Goal: Task Accomplishment & Management: Manage account settings

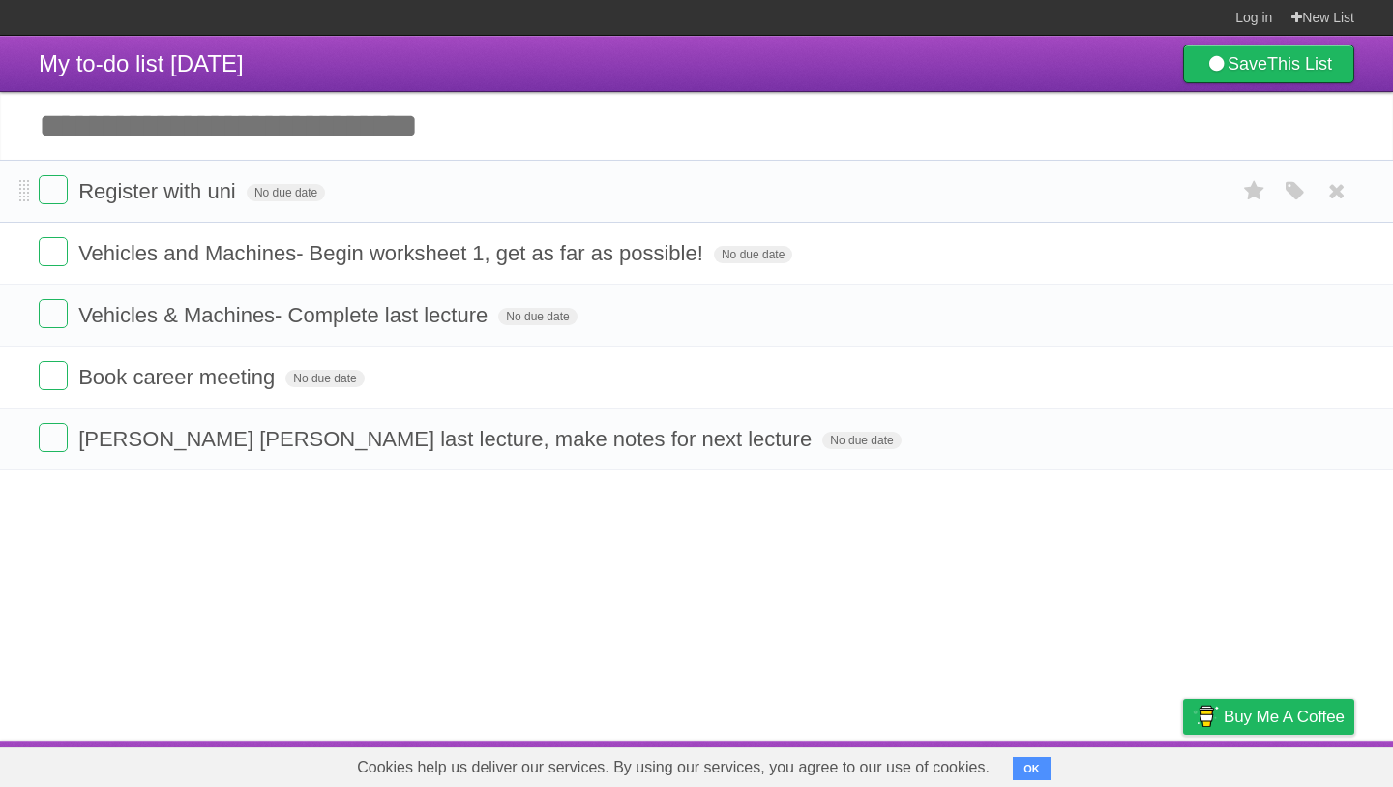
click at [449, 194] on form "Register with uni No due date White Red Blue Green Purple Orange" at bounding box center [697, 191] width 1316 height 32
click at [36, 187] on li "Register with uni No due date White Red Blue Green Purple Orange" at bounding box center [696, 191] width 1393 height 63
click at [46, 203] on label at bounding box center [53, 189] width 29 height 29
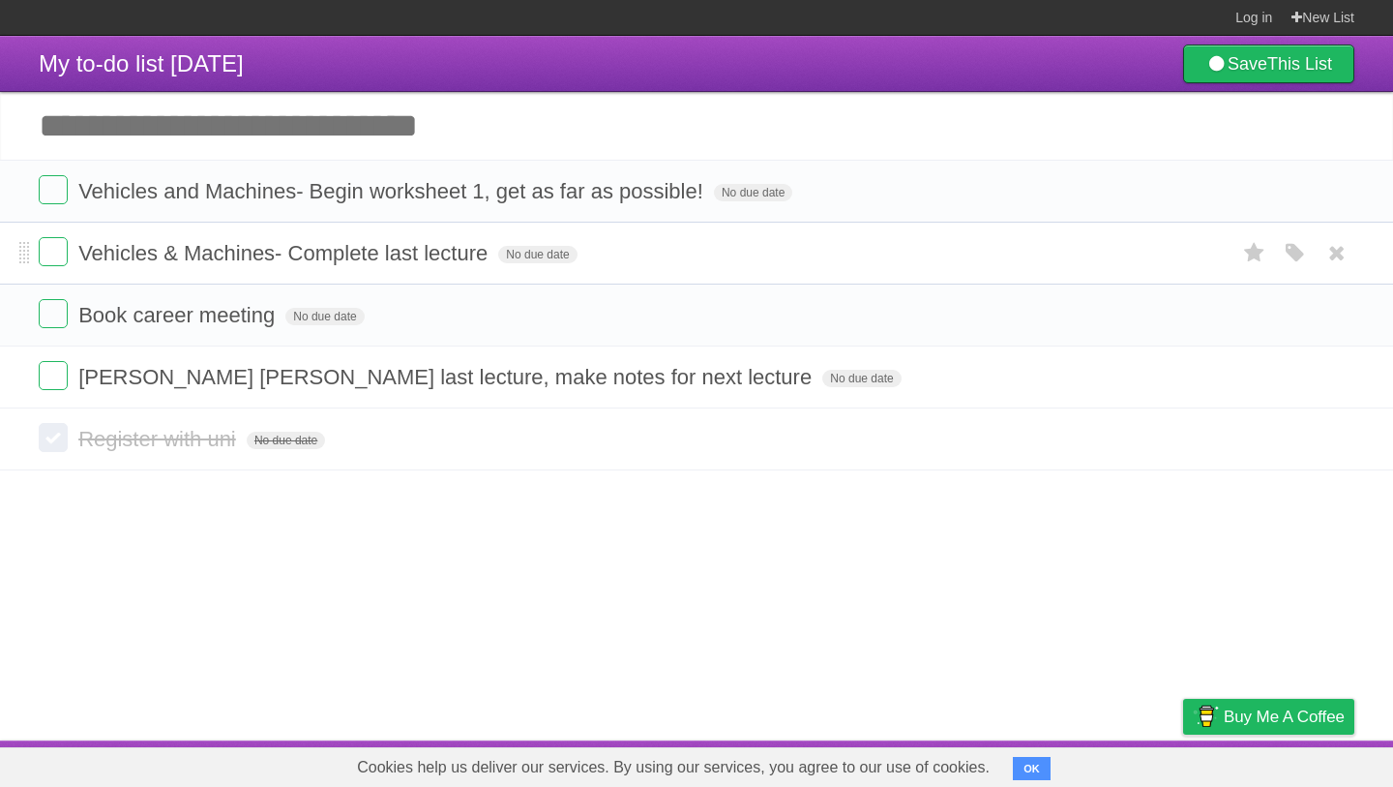
click at [912, 248] on form "Vehicles & Machines- Complete last lecture No due date White Red Blue Green Pur…" at bounding box center [697, 253] width 1316 height 32
click at [745, 381] on form "[PERSON_NAME] [PERSON_NAME] last lecture, make notes for next lecture No due da…" at bounding box center [697, 377] width 1316 height 32
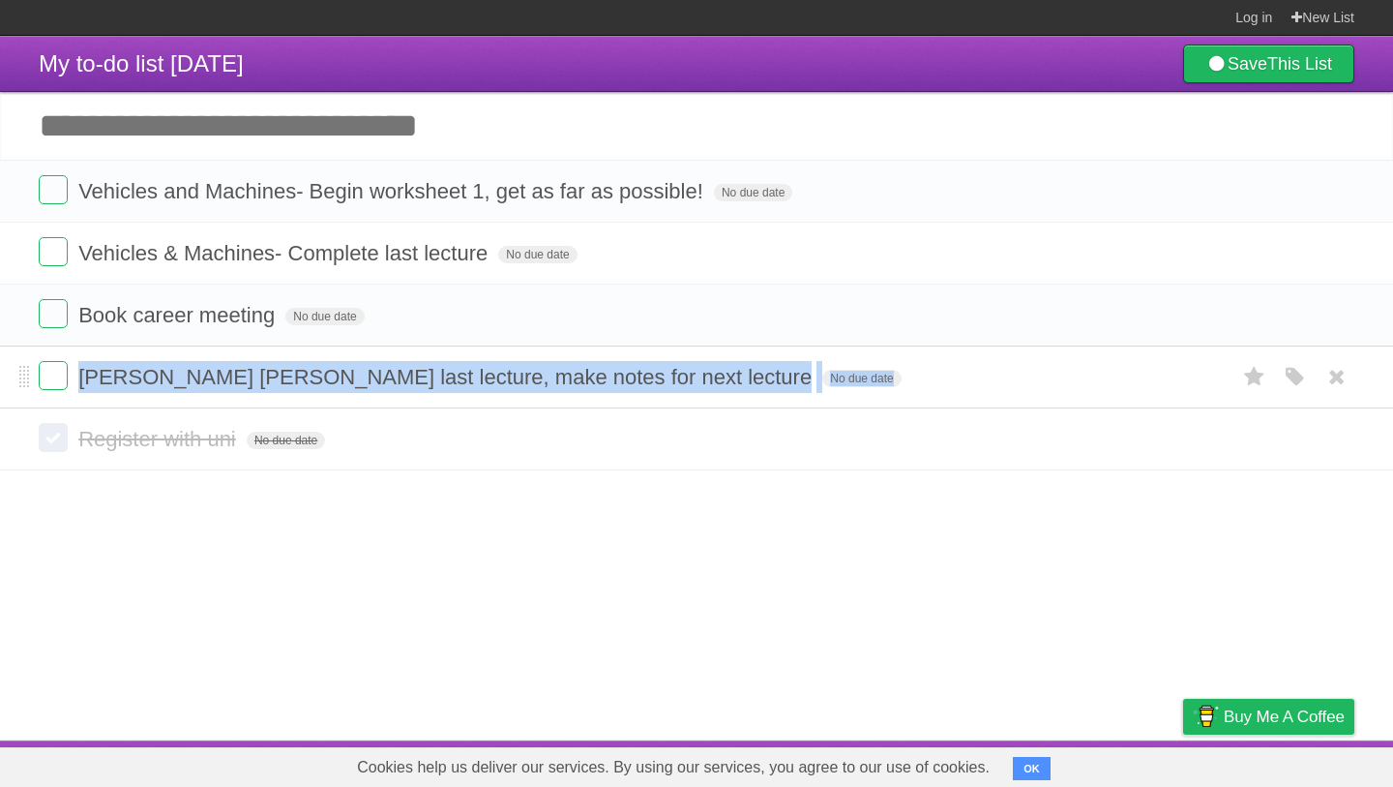
click at [745, 381] on form "[PERSON_NAME] [PERSON_NAME] last lecture, make notes for next lecture No due da…" at bounding box center [697, 377] width 1316 height 32
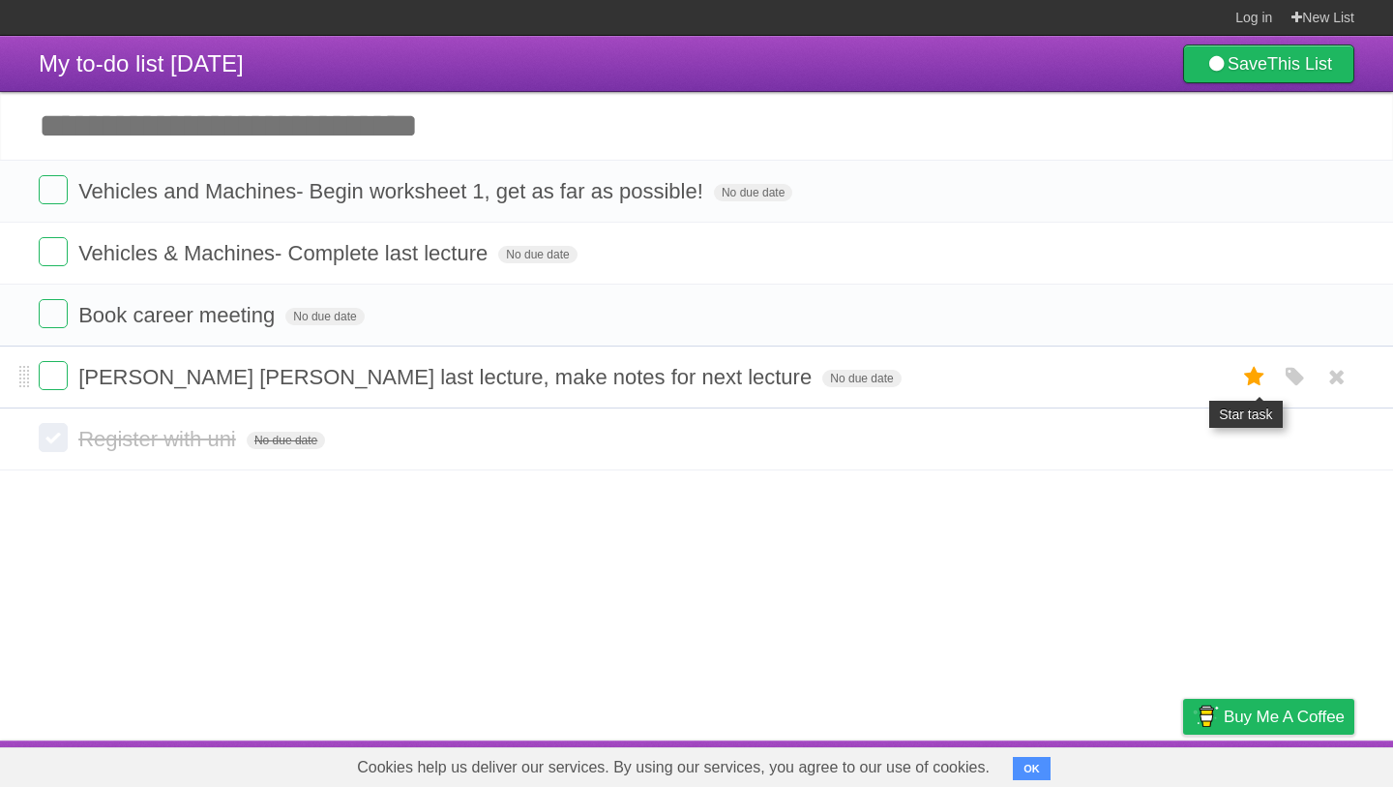
click at [1260, 381] on icon at bounding box center [1254, 377] width 27 height 32
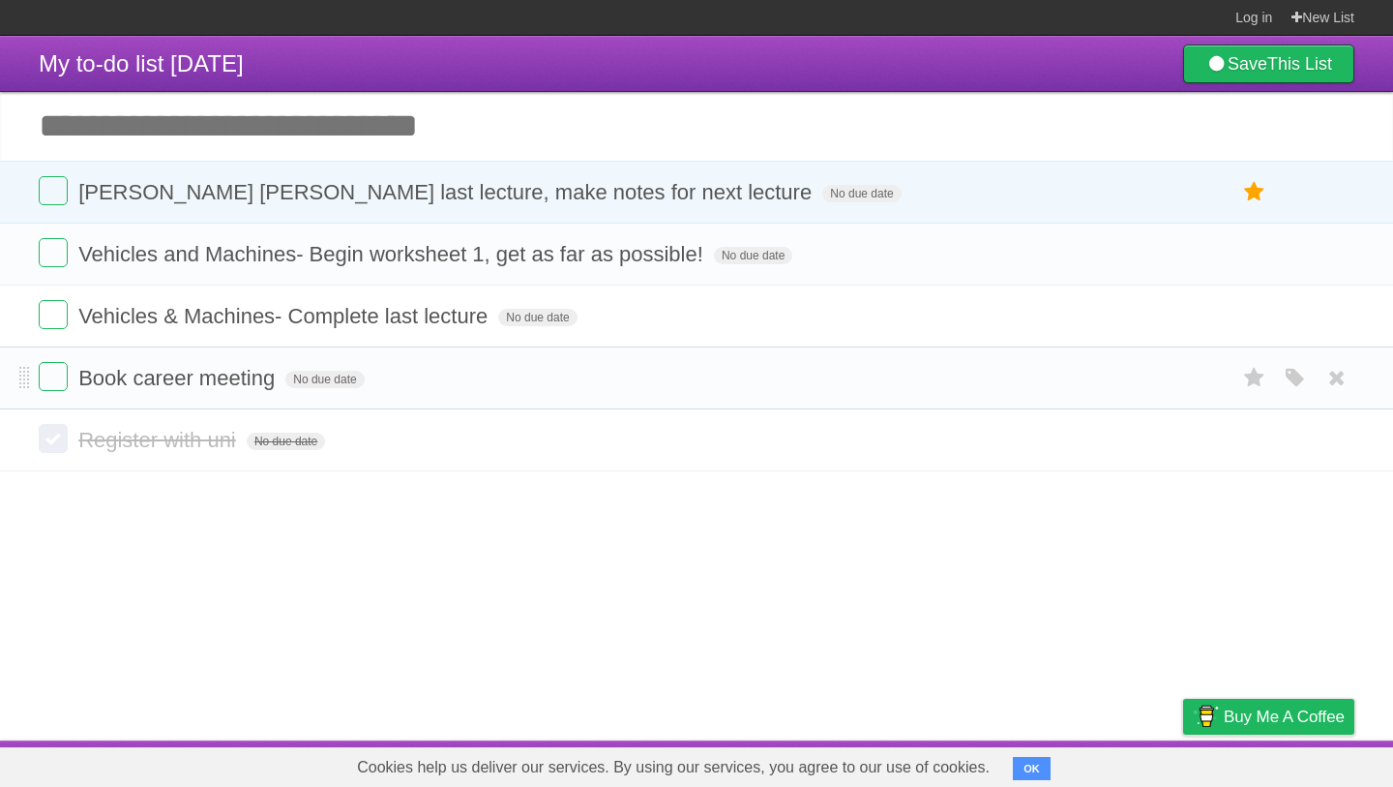
click at [810, 383] on form "Book career meeting No due date White Red Blue Green Purple Orange" at bounding box center [697, 378] width 1316 height 32
